Goal: Transaction & Acquisition: Purchase product/service

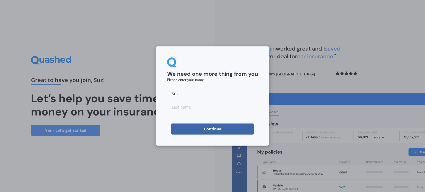
click at [208, 130] on button "Continue" at bounding box center [212, 129] width 83 height 11
type input "Coram"
drag, startPoint x: 295, startPoint y: 82, endPoint x: 288, endPoint y: 87, distance: 8.3
click at [295, 83] on div "We need one more thing from you Please enter your name [PERSON_NAME] Continue" at bounding box center [212, 96] width 425 height 192
click at [210, 127] on button "Continue" at bounding box center [212, 129] width 83 height 11
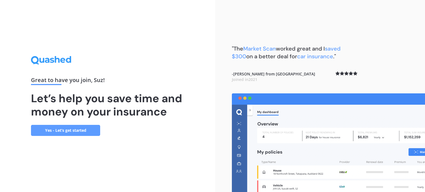
click at [77, 130] on link "Yes - Let’s get started" at bounding box center [65, 130] width 69 height 11
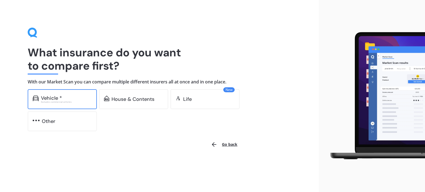
click at [47, 98] on div "Vehicle *" at bounding box center [51, 98] width 21 height 6
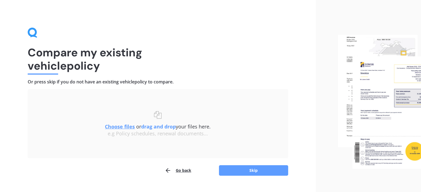
scroll to position [11, 0]
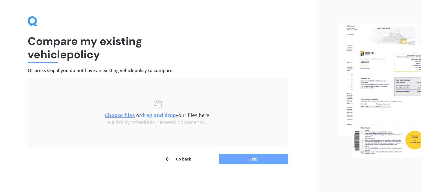
click at [240, 158] on button "Skip" at bounding box center [253, 159] width 69 height 11
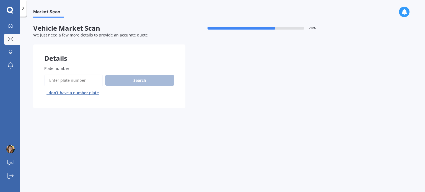
click at [76, 91] on button "I don’t have a number plate" at bounding box center [72, 93] width 57 height 9
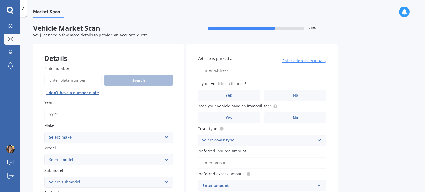
click at [53, 102] on label "Year" at bounding box center [107, 103] width 127 height 6
click at [53, 109] on input "Year" at bounding box center [108, 115] width 129 height 12
type input "2012"
click at [100, 135] on select "Select make AC ALFA ROMEO ASTON [PERSON_NAME] AUDI AUSTIN BEDFORD Bentley BMW B…" at bounding box center [108, 137] width 129 height 11
select select "TOYOTA"
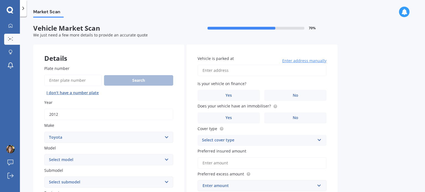
click at [44, 132] on select "Select make AC ALFA ROMEO ASTON [PERSON_NAME] AUDI AUSTIN BEDFORD Bentley BMW B…" at bounding box center [108, 137] width 129 height 11
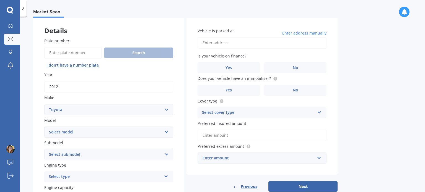
click at [88, 134] on select "Select model 4 Runner 86 [PERSON_NAME] Alphard Altezza Aqua Aristo Aurion Auris…" at bounding box center [108, 132] width 129 height 11
select select "CAMRY"
click at [44, 127] on select "Select model 4 Runner 86 [PERSON_NAME] Alphard Altezza Aqua Aristo Aurion Auris…" at bounding box center [108, 132] width 129 height 11
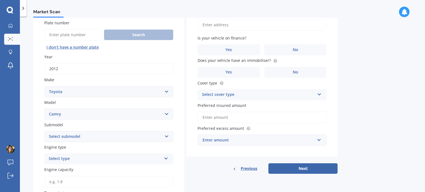
scroll to position [55, 0]
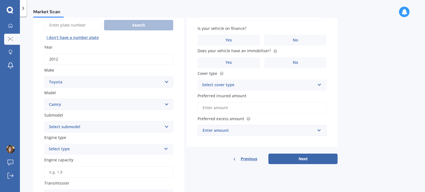
click at [106, 129] on select "Select submodel (All other) Altise 2.4 Altise 3.0 V6 Ateva 2.4 Ateva 3.0 V6 Azu…" at bounding box center [108, 126] width 129 height 11
select select "HYBRID G PACKAGE"
click at [44, 121] on select "Select submodel (All other) Altise 2.4 Altise 3.0 V6 Ateva 2.4 Ateva 3.0 V6 Azu…" at bounding box center [108, 126] width 129 height 11
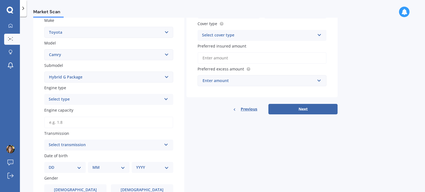
scroll to position [111, 0]
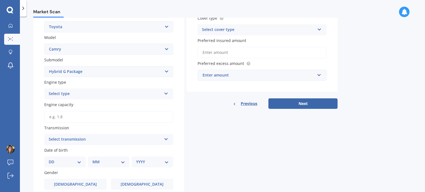
click at [125, 97] on div "Select type" at bounding box center [105, 94] width 113 height 7
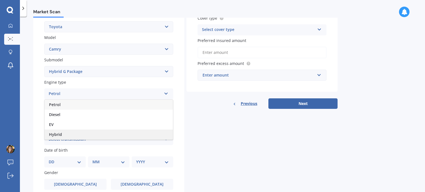
click at [57, 134] on span "Hybrid" at bounding box center [55, 134] width 13 height 5
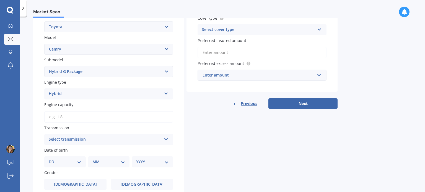
scroll to position [138, 0]
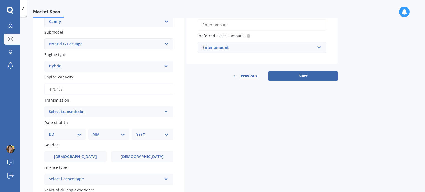
click at [92, 90] on input "Engine capacity" at bounding box center [108, 90] width 129 height 12
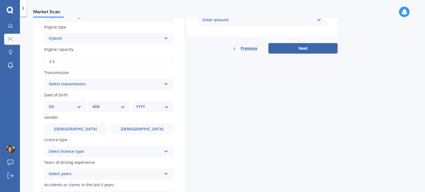
type input "2.5"
click at [144, 84] on div "Select transmission" at bounding box center [105, 84] width 113 height 7
click at [59, 94] on div "Auto" at bounding box center [109, 95] width 128 height 10
click at [60, 107] on select "DD 01 02 03 04 05 06 07 08 09 10 11 12 13 14 15 16 17 18 19 20 21 22 23 24 25 2…" at bounding box center [65, 107] width 33 height 6
select select "01"
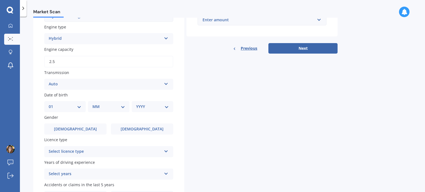
click at [53, 104] on select "DD 01 02 03 04 05 06 07 08 09 10 11 12 13 14 15 16 17 18 19 20 21 22 23 24 25 2…" at bounding box center [65, 107] width 33 height 6
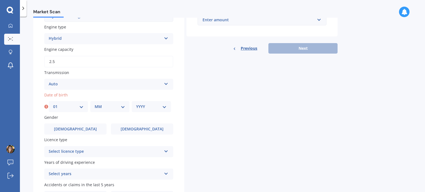
click at [114, 106] on select "MM 01 02 03 04 05 06 07 08 09 10 11 12" at bounding box center [110, 107] width 30 height 6
select select "10"
click at [95, 104] on select "MM 01 02 03 04 05 06 07 08 09 10 11 12" at bounding box center [110, 107] width 30 height 6
click at [157, 110] on div "YYYY 2025 2024 2023 2022 2021 2020 2019 2018 2017 2016 2015 2014 2013 2012 2011…" at bounding box center [151, 106] width 39 height 11
click at [142, 105] on select "YYYY 2025 2024 2023 2022 2021 2020 2019 2018 2017 2016 2015 2014 2013 2012 2011…" at bounding box center [151, 107] width 30 height 6
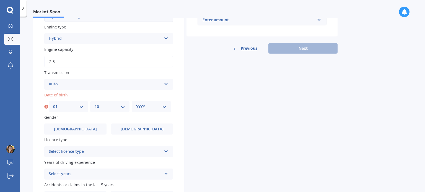
select select "1970"
click at [136, 104] on select "YYYY 2025 2024 2023 2022 2021 2020 2019 2018 2017 2016 2015 2014 2013 2012 2011…" at bounding box center [151, 107] width 30 height 6
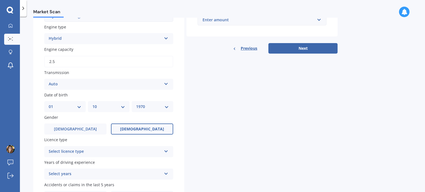
click at [145, 128] on span "[DEMOGRAPHIC_DATA]" at bounding box center [142, 129] width 44 height 5
click at [0, 0] on input "[DEMOGRAPHIC_DATA]" at bounding box center [0, 0] width 0 height 0
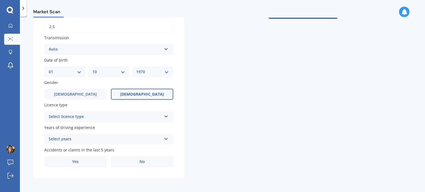
scroll to position [201, 0]
click at [164, 116] on icon at bounding box center [166, 115] width 5 height 4
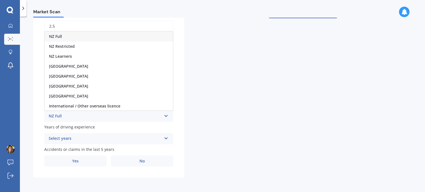
drag, startPoint x: 56, startPoint y: 34, endPoint x: 59, endPoint y: 42, distance: 8.0
click at [56, 35] on span "NZ Full" at bounding box center [55, 36] width 13 height 5
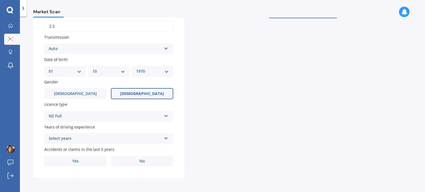
click at [87, 138] on div "Select years" at bounding box center [105, 139] width 113 height 7
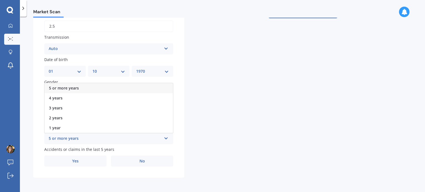
click at [69, 85] on span "5 or more years" at bounding box center [64, 87] width 30 height 5
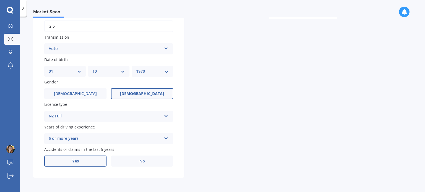
click at [81, 161] on label "Yes" at bounding box center [75, 161] width 62 height 11
click at [0, 0] on input "Yes" at bounding box center [0, 0] width 0 height 0
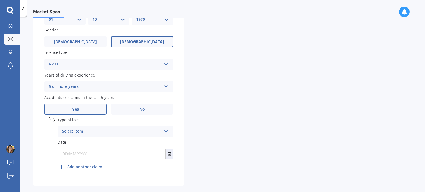
scroll to position [257, 0]
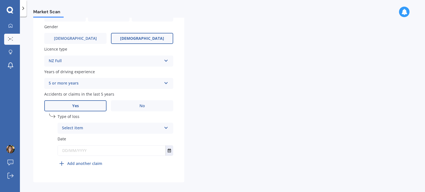
click at [156, 126] on div "Select item" at bounding box center [112, 128] width 100 height 7
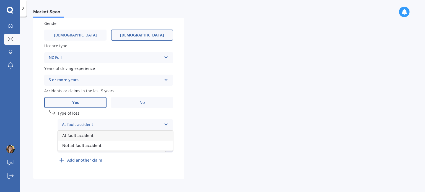
scroll to position [261, 0]
click at [166, 122] on icon at bounding box center [166, 123] width 5 height 4
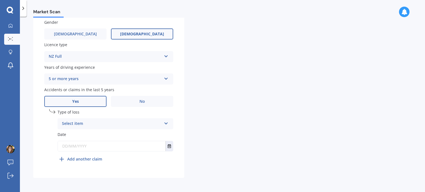
click at [68, 111] on span "Type of loss" at bounding box center [69, 112] width 22 height 5
click at [169, 124] on div "Select item At fault accident Not at fault accident" at bounding box center [116, 123] width 116 height 11
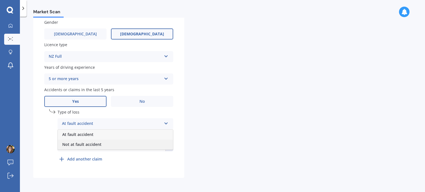
click at [83, 143] on span "Not at fault accident" at bounding box center [81, 144] width 39 height 5
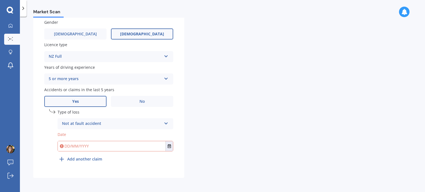
click at [115, 148] on input "text" at bounding box center [112, 146] width 108 height 10
type input "[DATE]"
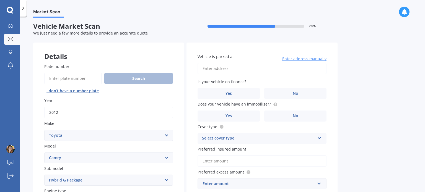
scroll to position [0, 0]
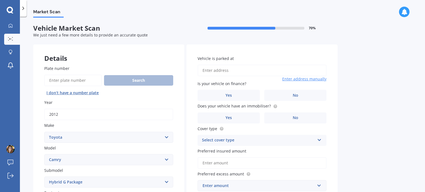
drag, startPoint x: 218, startPoint y: 73, endPoint x: 217, endPoint y: 76, distance: 3.6
click at [218, 73] on input "Vehicle is parked at" at bounding box center [261, 71] width 129 height 12
type input "[STREET_ADDRESS]"
click at [295, 91] on label "No" at bounding box center [295, 95] width 62 height 11
click at [0, 0] on input "No" at bounding box center [0, 0] width 0 height 0
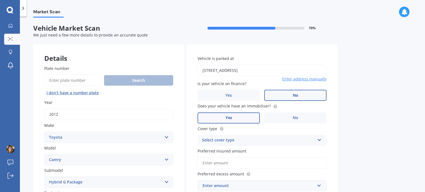
click at [238, 115] on label "Yes" at bounding box center [228, 118] width 62 height 11
click at [0, 0] on input "Yes" at bounding box center [0, 0] width 0 height 0
click at [287, 142] on div "Select cover type" at bounding box center [258, 140] width 113 height 7
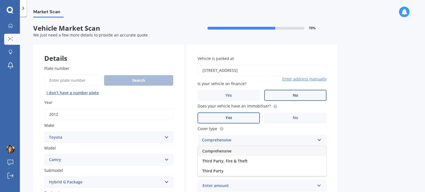
click at [223, 148] on div "Comprehensive" at bounding box center [262, 151] width 128 height 10
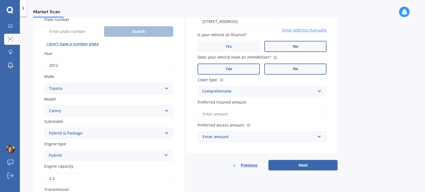
scroll to position [55, 0]
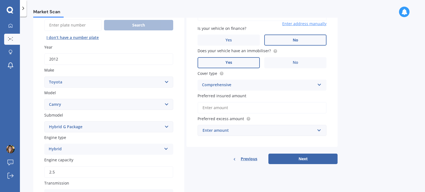
click at [221, 108] on input "Preferred insured amount" at bounding box center [261, 108] width 129 height 12
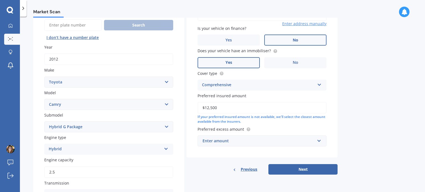
type input "$12,500"
click at [318, 142] on input "text" at bounding box center [260, 141] width 124 height 11
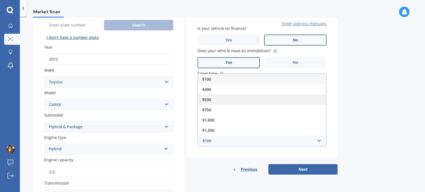
click at [211, 97] on div "$500" at bounding box center [262, 100] width 128 height 10
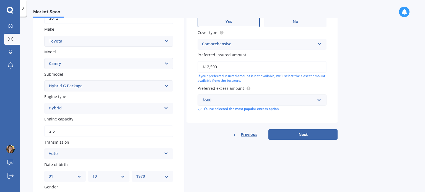
scroll to position [111, 0]
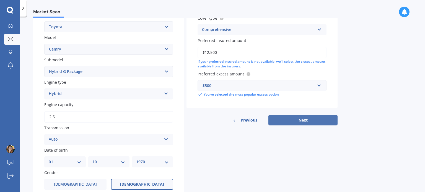
click at [296, 119] on button "Next" at bounding box center [302, 120] width 69 height 11
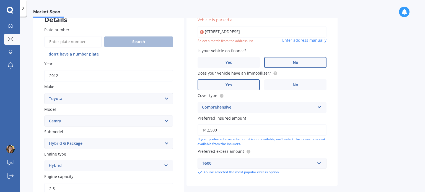
scroll to position [38, 0]
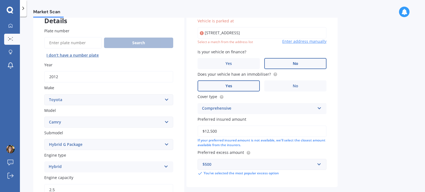
click at [259, 35] on input "[STREET_ADDRESS]" at bounding box center [261, 33] width 129 height 12
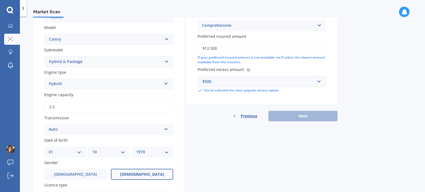
click at [300, 116] on div "Previous Next" at bounding box center [261, 116] width 151 height 11
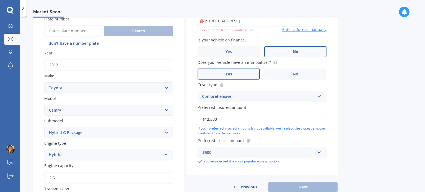
scroll to position [40, 0]
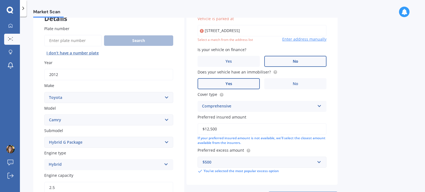
click at [232, 32] on input "[STREET_ADDRESS]" at bounding box center [261, 31] width 129 height 12
type input "[STREET_ADDRESS]"
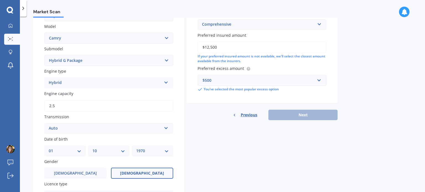
scroll to position [123, 0]
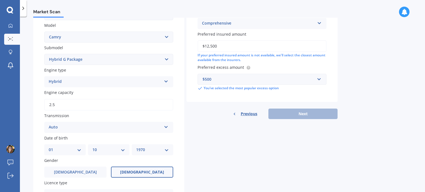
click at [300, 110] on div "Previous Next" at bounding box center [261, 114] width 151 height 11
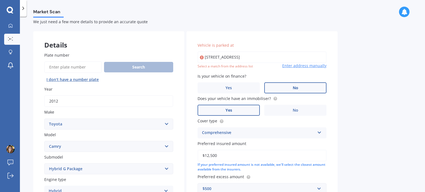
scroll to position [0, 0]
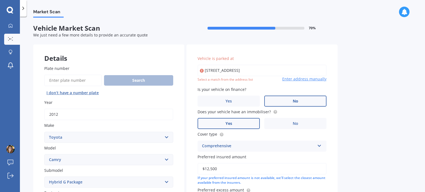
click at [304, 79] on span "Enter address manually" at bounding box center [304, 79] width 44 height 6
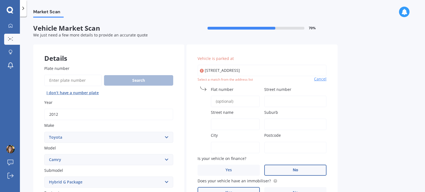
click at [281, 87] on span "Street number" at bounding box center [277, 89] width 27 height 5
click at [281, 96] on input "Street number" at bounding box center [295, 102] width 62 height 12
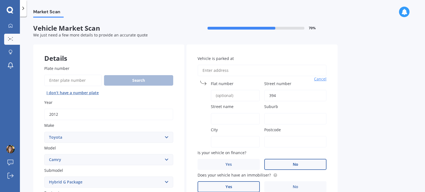
type input "394"
click at [241, 118] on input "Street name" at bounding box center [235, 119] width 49 height 12
type input "[GEOGRAPHIC_DATA]"
type input "[STREET_ADDRESS]"
click at [294, 129] on label "Postcode" at bounding box center [294, 130] width 60 height 6
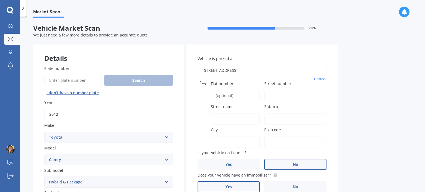
click at [294, 136] on input "Postcode" at bounding box center [295, 142] width 62 height 12
click at [234, 118] on input "Street name" at bounding box center [235, 119] width 49 height 12
type input "C"
type input "[GEOGRAPHIC_DATA]"
click at [294, 129] on label "Postcode" at bounding box center [294, 130] width 60 height 6
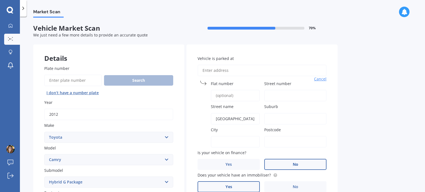
click at [294, 136] on input "Postcode" at bounding box center [295, 142] width 62 height 12
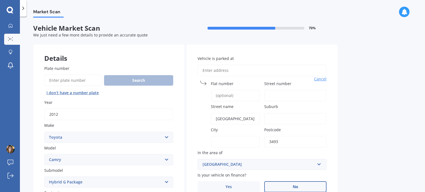
type input "3493"
click at [338, 153] on div "Market Scan Vehicle Market Scan 70 % We just need a few more details to provide…" at bounding box center [222, 106] width 405 height 176
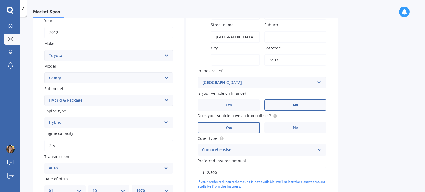
scroll to position [83, 0]
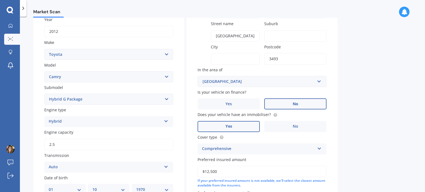
click at [292, 105] on label "No" at bounding box center [295, 103] width 62 height 11
click at [0, 0] on input "No" at bounding box center [0, 0] width 0 height 0
click at [238, 125] on label "Yes" at bounding box center [228, 126] width 62 height 11
click at [0, 0] on input "Yes" at bounding box center [0, 0] width 0 height 0
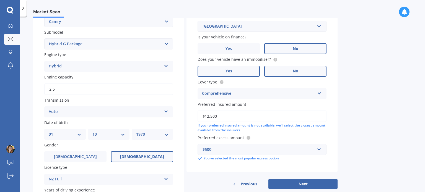
scroll to position [166, 0]
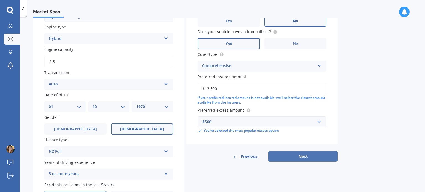
click at [303, 155] on button "Next" at bounding box center [302, 156] width 69 height 11
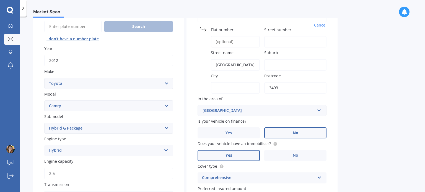
scroll to position [44, 0]
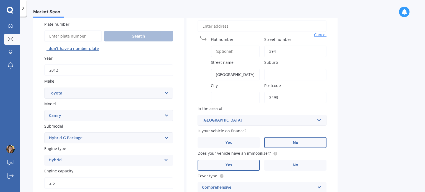
type input "394"
click at [353, 59] on div "Market Scan Vehicle Market Scan 70 % We just need a few more details to provide…" at bounding box center [222, 106] width 405 height 176
click at [218, 60] on span "Street name" at bounding box center [222, 62] width 23 height 5
click at [218, 69] on input "[GEOGRAPHIC_DATA]" at bounding box center [235, 75] width 49 height 12
click at [247, 63] on label "Street name" at bounding box center [234, 62] width 47 height 6
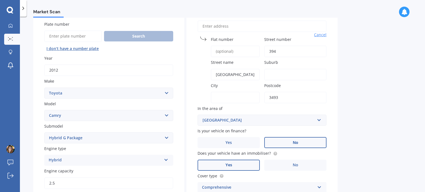
click at [247, 69] on input "[GEOGRAPHIC_DATA]" at bounding box center [235, 75] width 49 height 12
drag, startPoint x: 242, startPoint y: 73, endPoint x: 204, endPoint y: 72, distance: 38.2
click at [204, 72] on div "Street name [GEOGRAPHIC_DATA]" at bounding box center [228, 69] width 62 height 21
type input "[GEOGRAPHIC_DATA]"
click at [287, 72] on input "Suburb" at bounding box center [295, 75] width 62 height 12
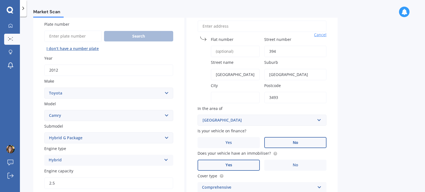
type input "[GEOGRAPHIC_DATA]"
click at [224, 83] on label "City" at bounding box center [234, 86] width 47 height 6
click at [224, 92] on input "City" at bounding box center [235, 98] width 49 height 12
type input "[GEOGRAPHIC_DATA]"
drag, startPoint x: 316, startPoint y: 87, endPoint x: 332, endPoint y: 87, distance: 15.8
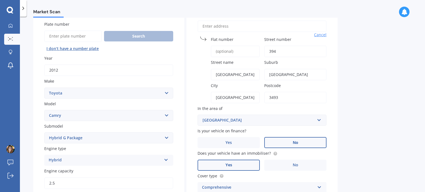
click at [318, 87] on label "Postcode" at bounding box center [294, 86] width 60 height 6
click at [318, 92] on input "3493" at bounding box center [295, 98] width 62 height 12
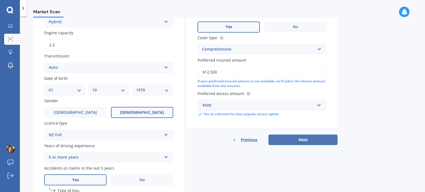
click at [308, 137] on button "Next" at bounding box center [302, 140] width 69 height 11
select select "01"
select select "10"
select select "1970"
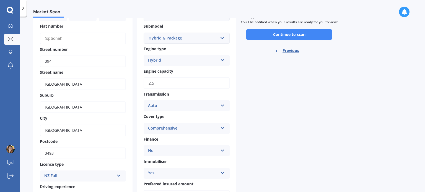
scroll to position [0, 0]
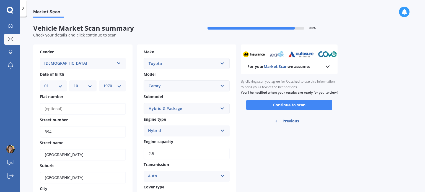
click at [329, 67] on icon at bounding box center [327, 66] width 7 height 7
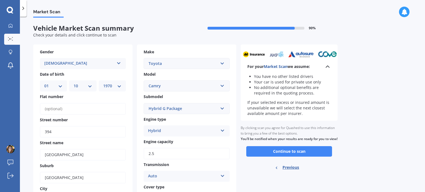
click at [330, 66] on icon at bounding box center [327, 66] width 7 height 7
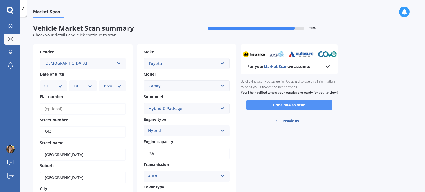
click at [300, 110] on button "Continue to scan" at bounding box center [289, 105] width 86 height 11
